Goal: Find specific page/section: Find specific page/section

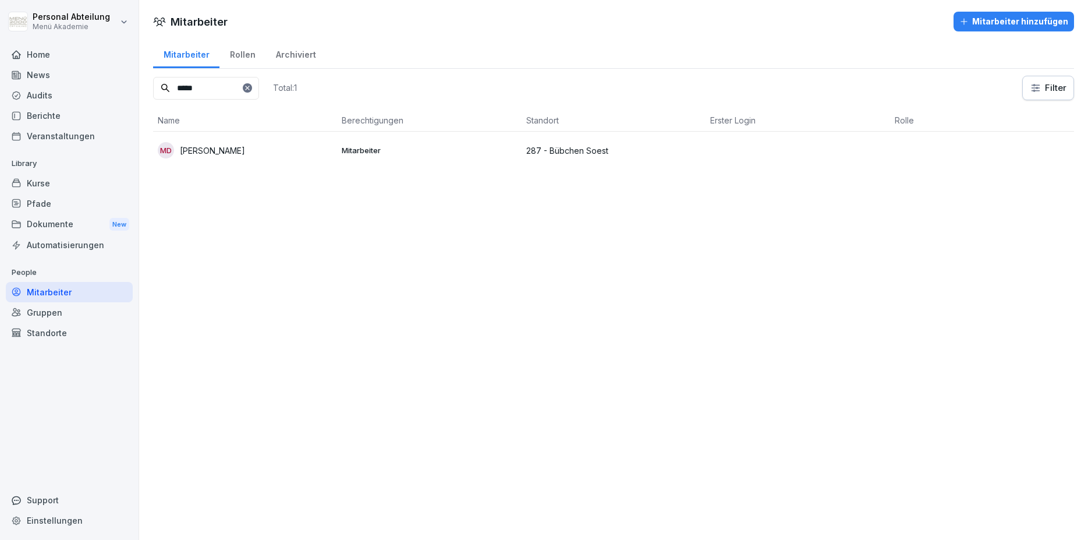
click at [187, 24] on h1 "Mitarbeiter" at bounding box center [199, 22] width 57 height 16
click at [187, 23] on h1 "Mitarbeiter" at bounding box center [199, 22] width 57 height 16
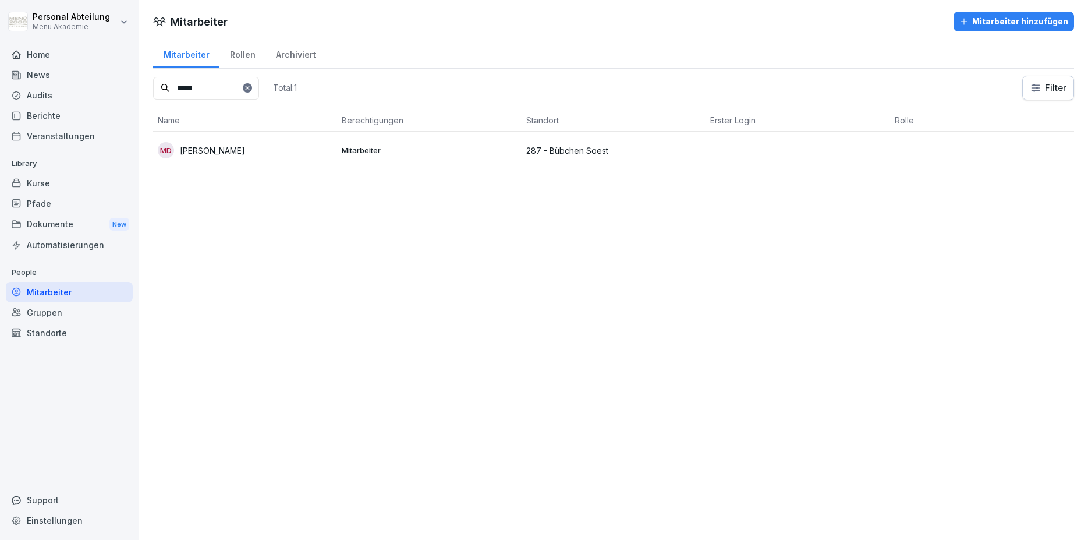
click at [62, 310] on div "Gruppen" at bounding box center [69, 312] width 127 height 20
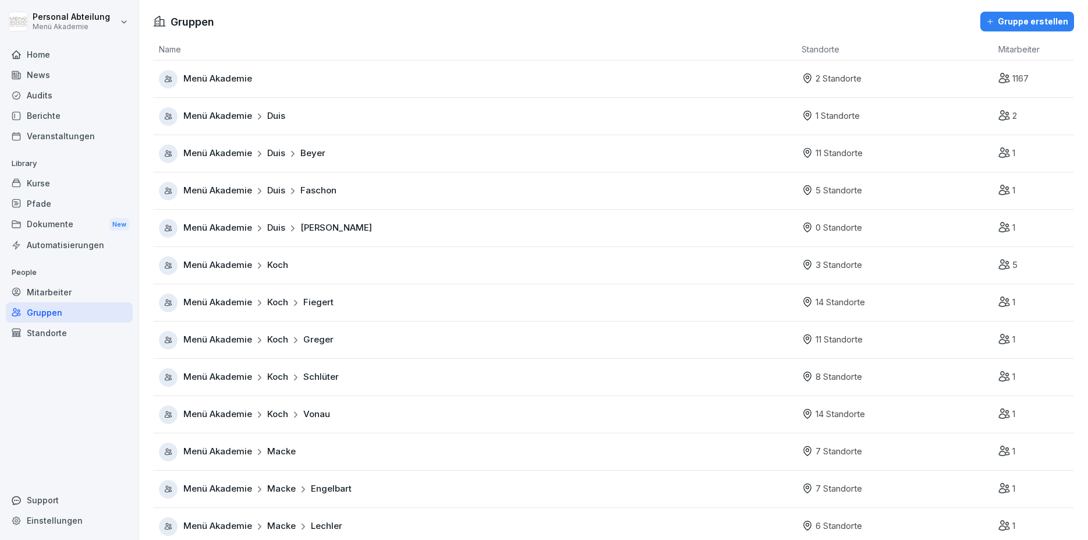
click at [58, 297] on div "Mitarbeiter" at bounding box center [69, 292] width 127 height 20
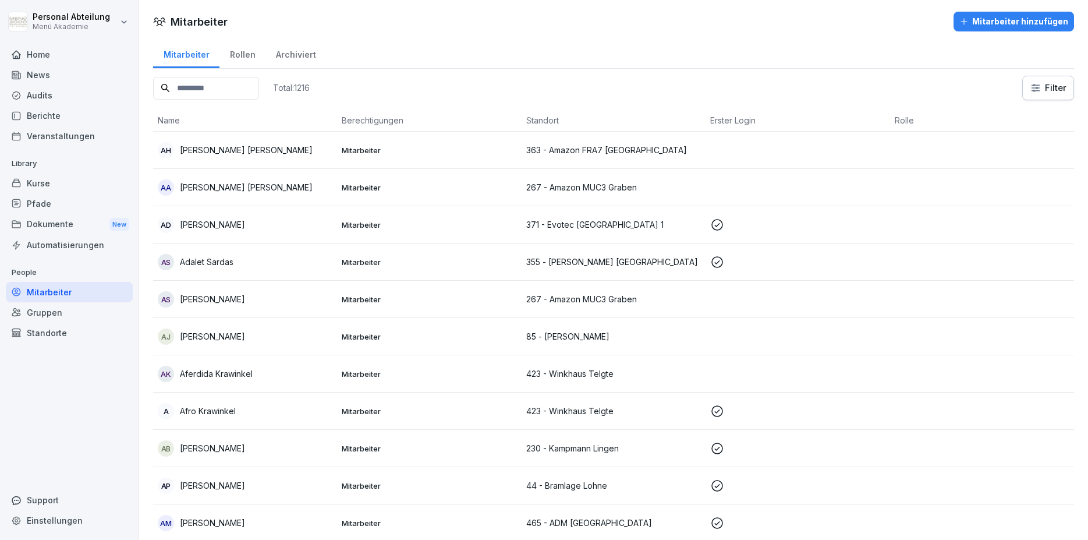
click at [226, 83] on input at bounding box center [206, 88] width 106 height 23
